Goal: Task Accomplishment & Management: Complete application form

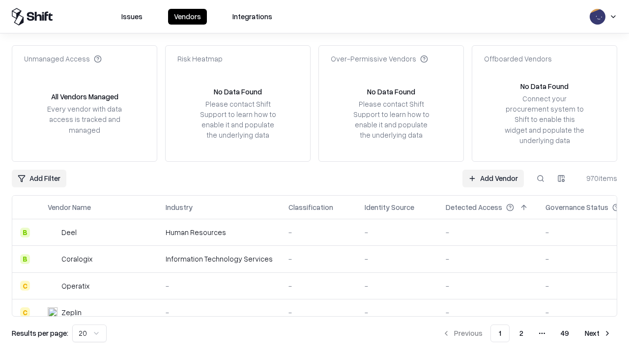
click at [493, 178] on link "Add Vendor" at bounding box center [493, 179] width 61 height 18
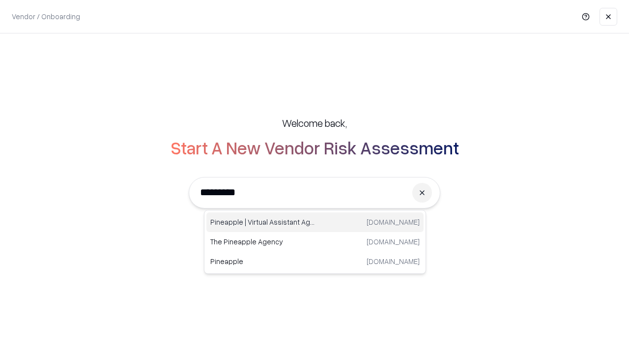
click at [315, 222] on div "Pineapple | Virtual Assistant Agency [DOMAIN_NAME]" at bounding box center [315, 222] width 217 height 20
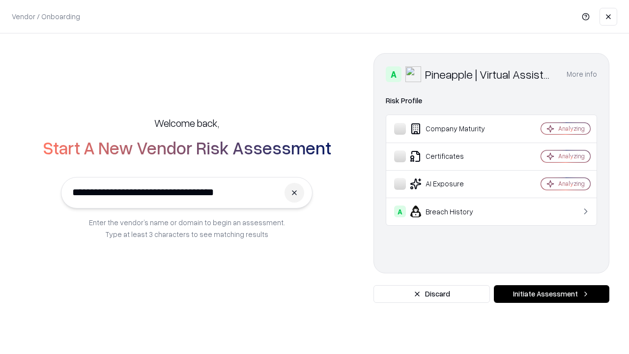
type input "**********"
click at [552, 294] on button "Initiate Assessment" at bounding box center [552, 294] width 116 height 18
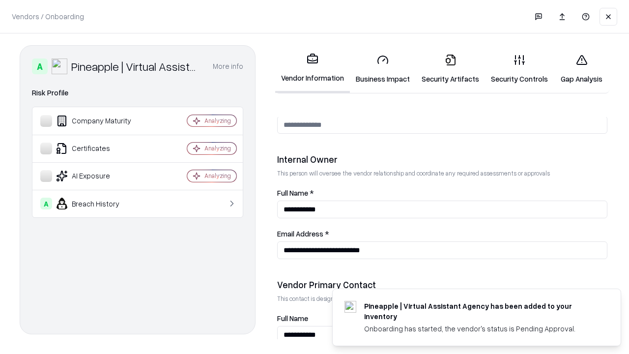
scroll to position [509, 0]
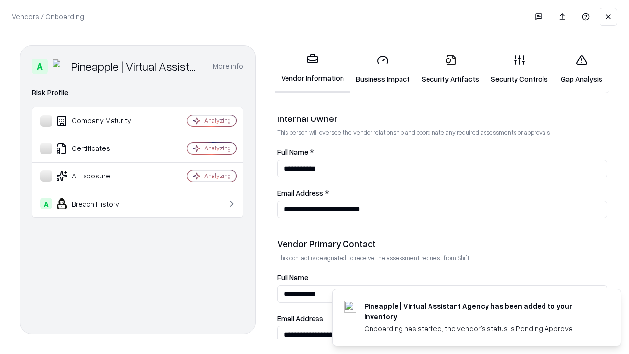
click at [383, 69] on link "Business Impact" at bounding box center [383, 69] width 66 height 46
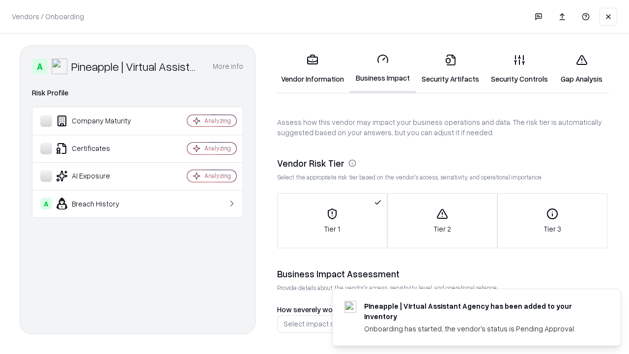
click at [450, 69] on link "Security Artifacts" at bounding box center [450, 69] width 69 height 46
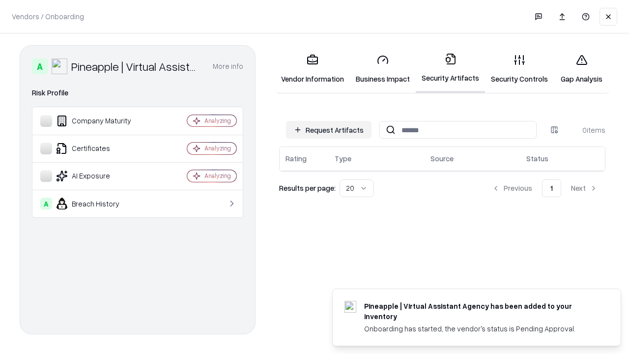
click at [329, 130] on button "Request Artifacts" at bounding box center [329, 130] width 86 height 18
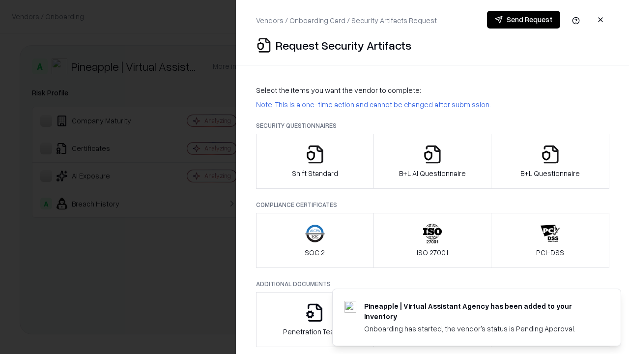
click at [315, 161] on icon "button" at bounding box center [315, 155] width 20 height 20
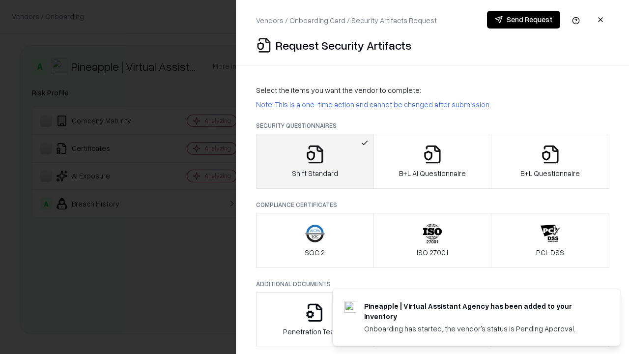
click at [524, 20] on button "Send Request" at bounding box center [523, 20] width 73 height 18
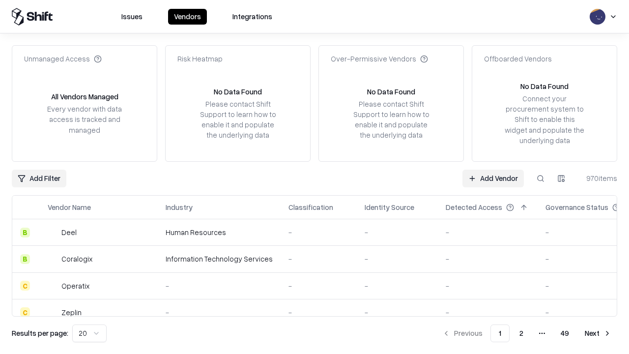
click at [541, 178] on button at bounding box center [541, 179] width 18 height 18
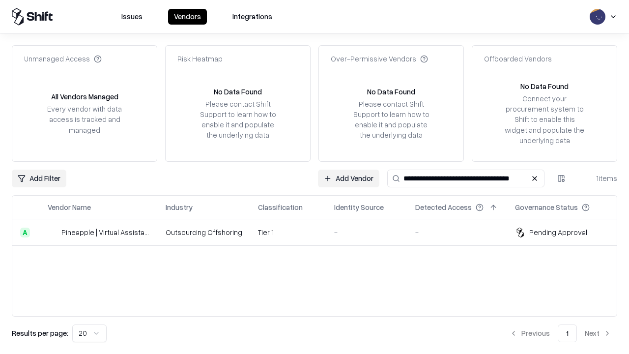
type input "**********"
click at [321, 232] on td "Tier 1" at bounding box center [288, 232] width 76 height 27
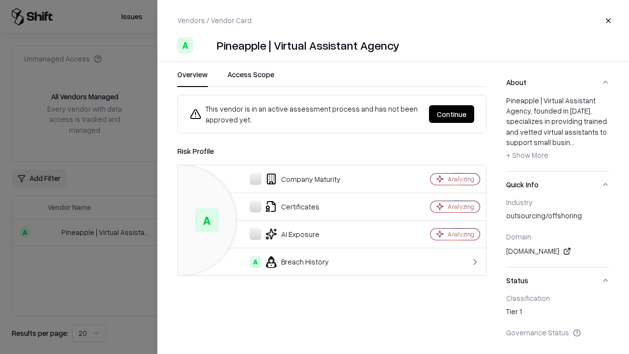
click at [452, 114] on button "Continue" at bounding box center [451, 114] width 45 height 18
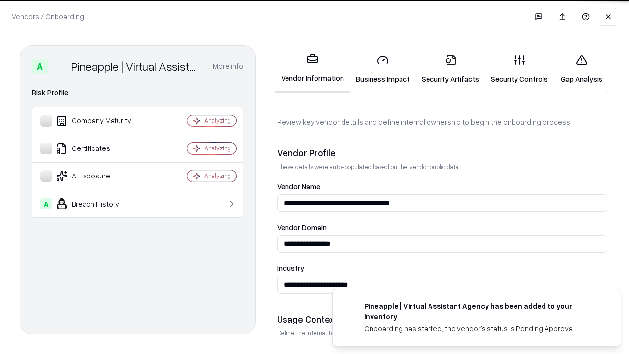
click at [450, 69] on link "Security Artifacts" at bounding box center [450, 69] width 69 height 46
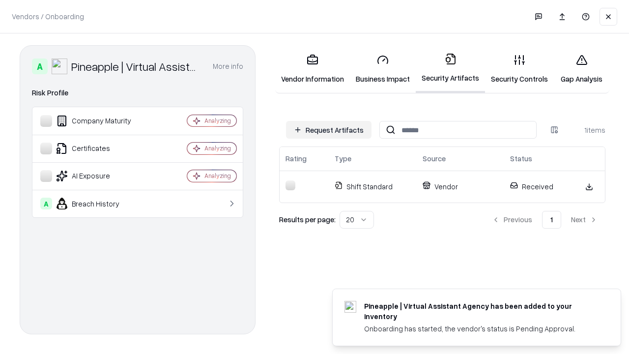
click at [582, 69] on link "Gap Analysis" at bounding box center [582, 69] width 56 height 46
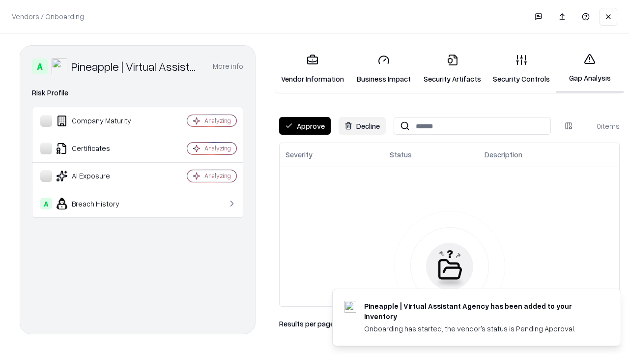
click at [305, 126] on button "Approve" at bounding box center [305, 126] width 52 height 18
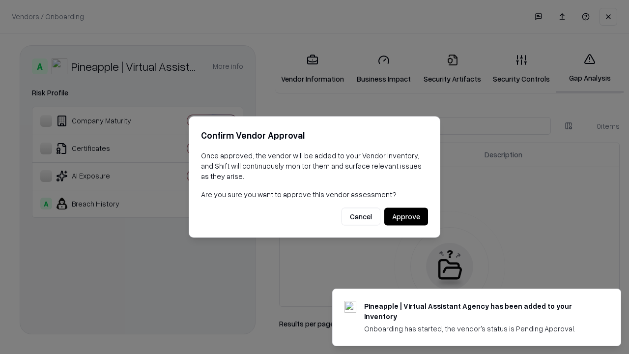
click at [406, 216] on button "Approve" at bounding box center [407, 217] width 44 height 18
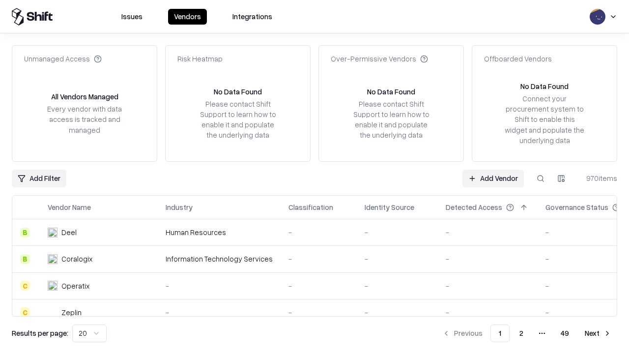
type input "**********"
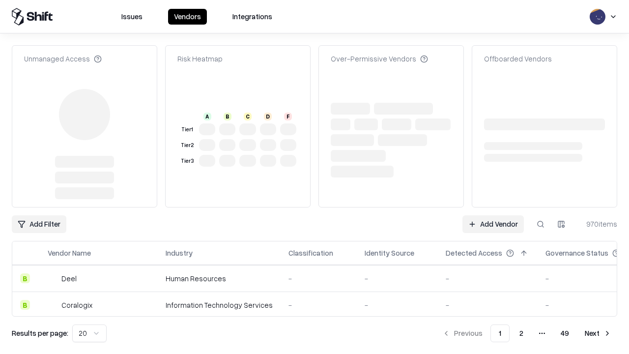
click at [493, 224] on link "Add Vendor" at bounding box center [493, 224] width 61 height 18
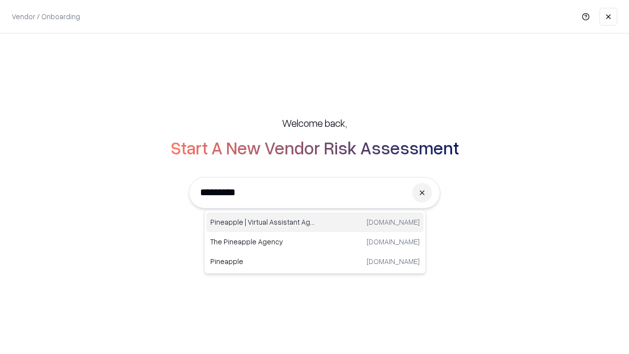
click at [315, 222] on div "Pineapple | Virtual Assistant Agency [DOMAIN_NAME]" at bounding box center [315, 222] width 217 height 20
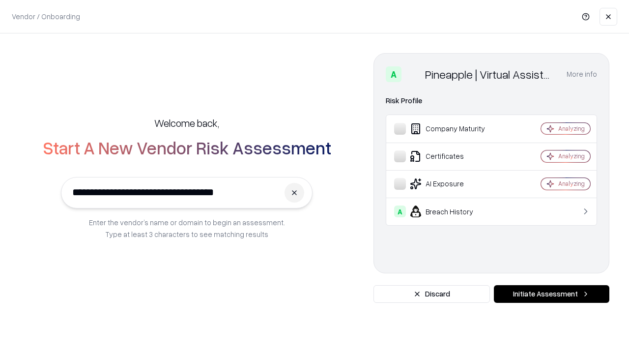
type input "**********"
click at [552, 294] on button "Initiate Assessment" at bounding box center [552, 294] width 116 height 18
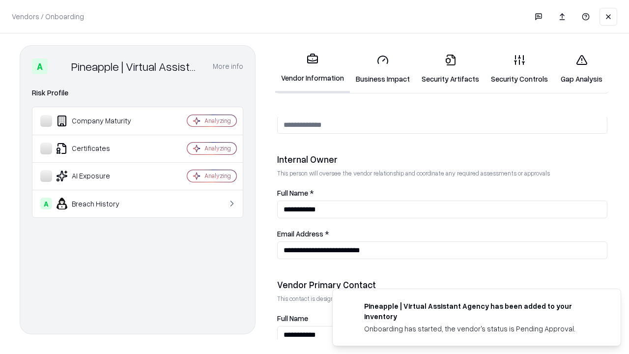
scroll to position [509, 0]
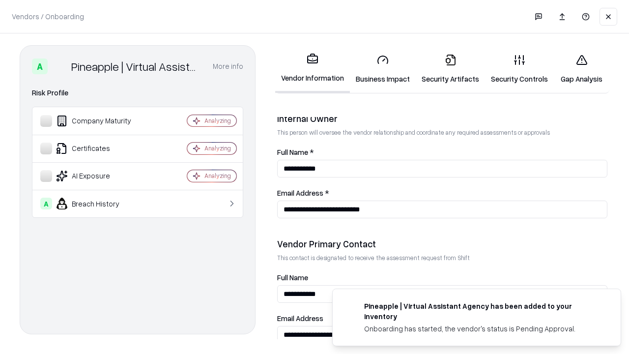
click at [582, 69] on link "Gap Analysis" at bounding box center [582, 69] width 56 height 46
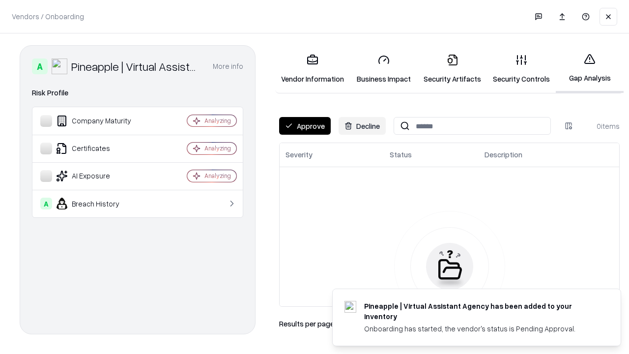
click at [305, 126] on button "Approve" at bounding box center [305, 126] width 52 height 18
